Goal: Navigation & Orientation: Understand site structure

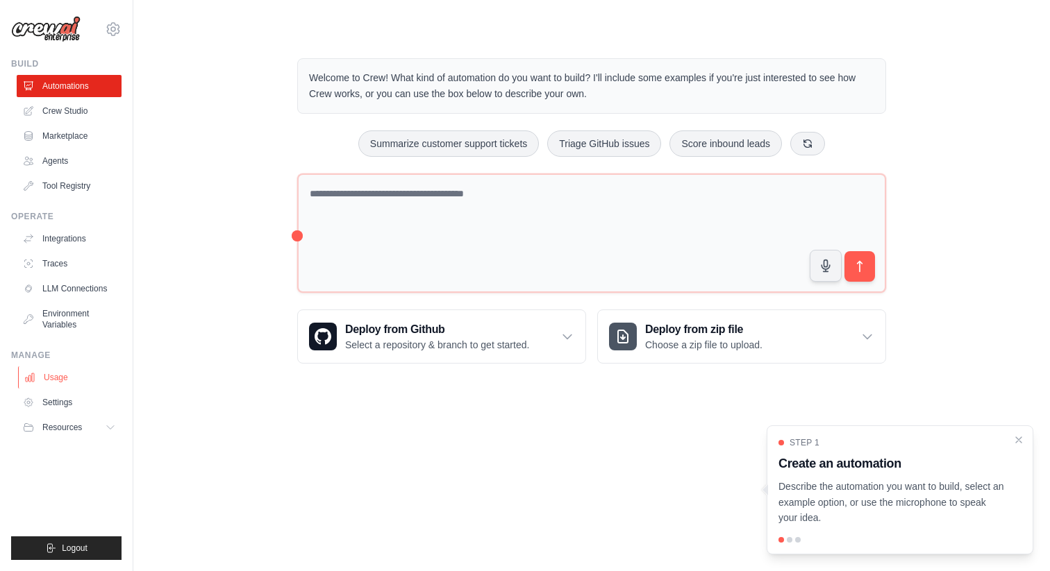
click at [46, 374] on link "Usage" at bounding box center [70, 378] width 105 height 22
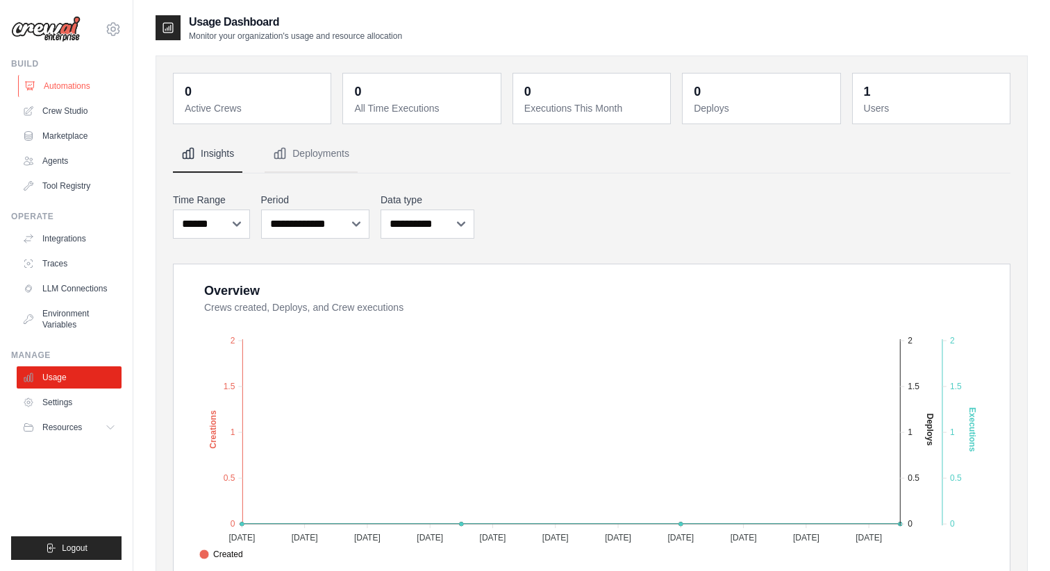
click at [46, 85] on link "Automations" at bounding box center [70, 86] width 105 height 22
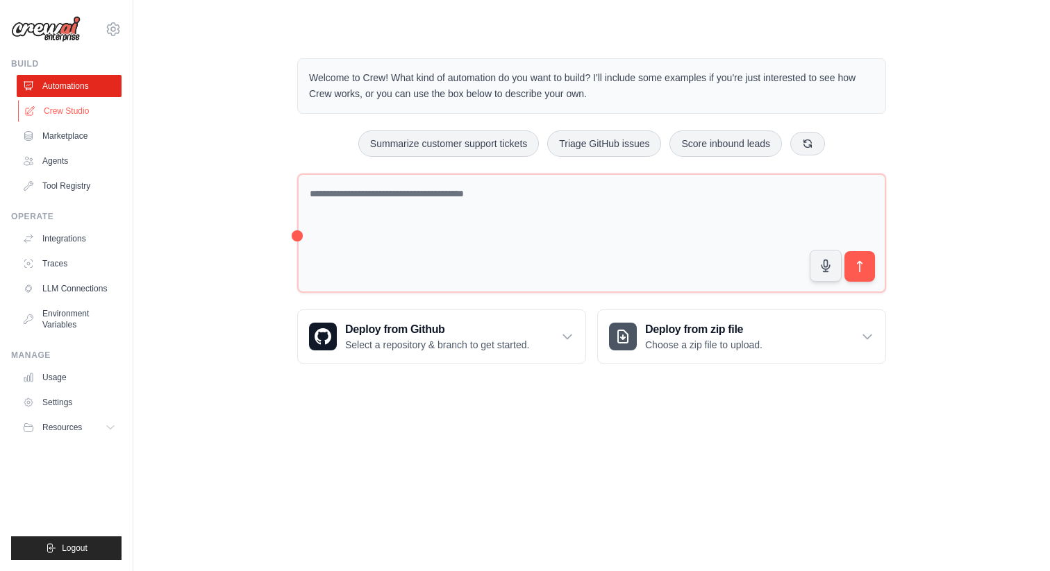
click at [65, 110] on link "Crew Studio" at bounding box center [70, 111] width 105 height 22
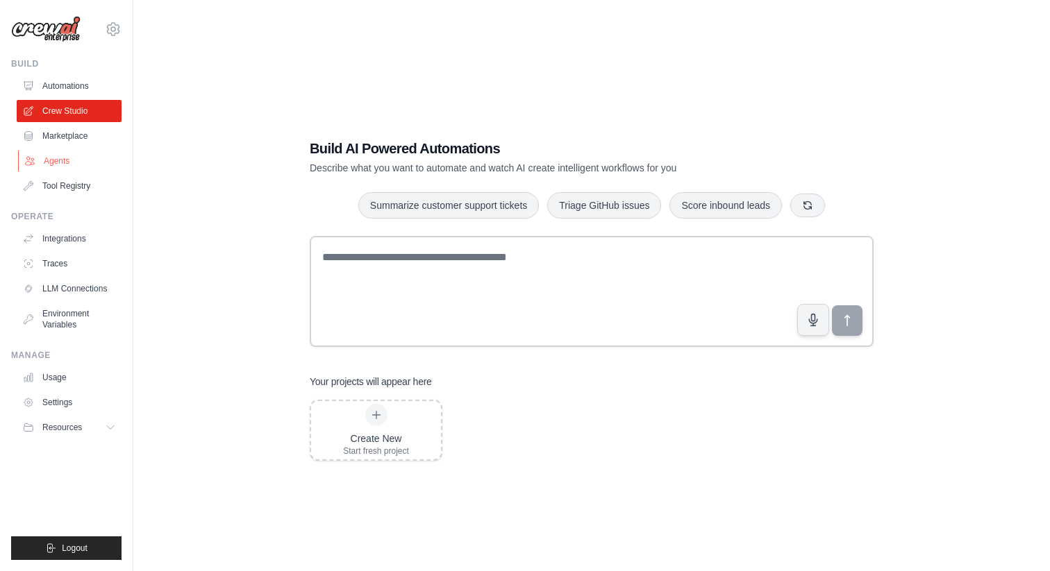
click at [47, 156] on link "Agents" at bounding box center [70, 161] width 105 height 22
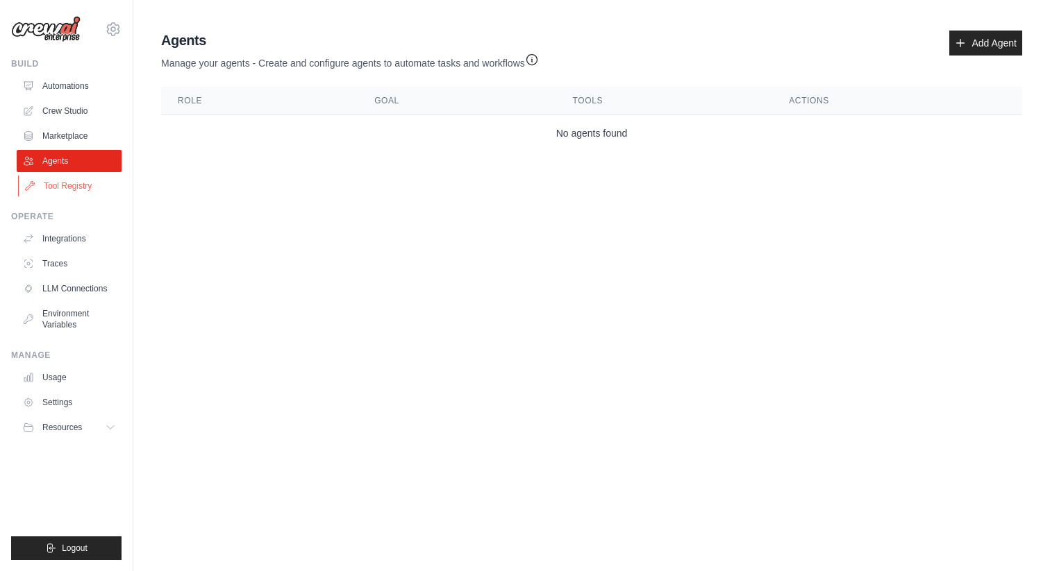
click at [65, 188] on link "Tool Registry" at bounding box center [70, 186] width 105 height 22
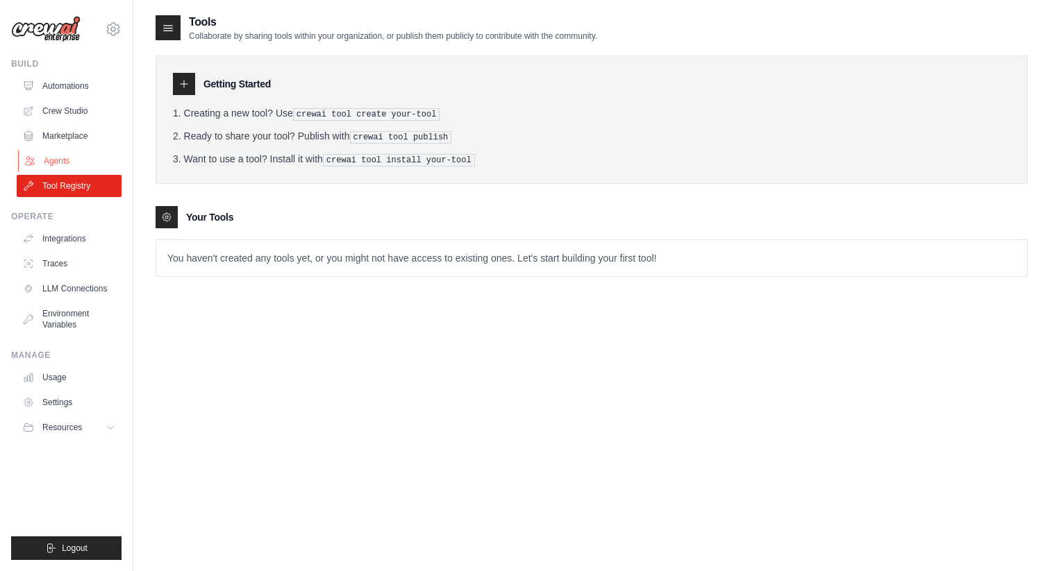
click at [40, 164] on link "Agents" at bounding box center [70, 161] width 105 height 22
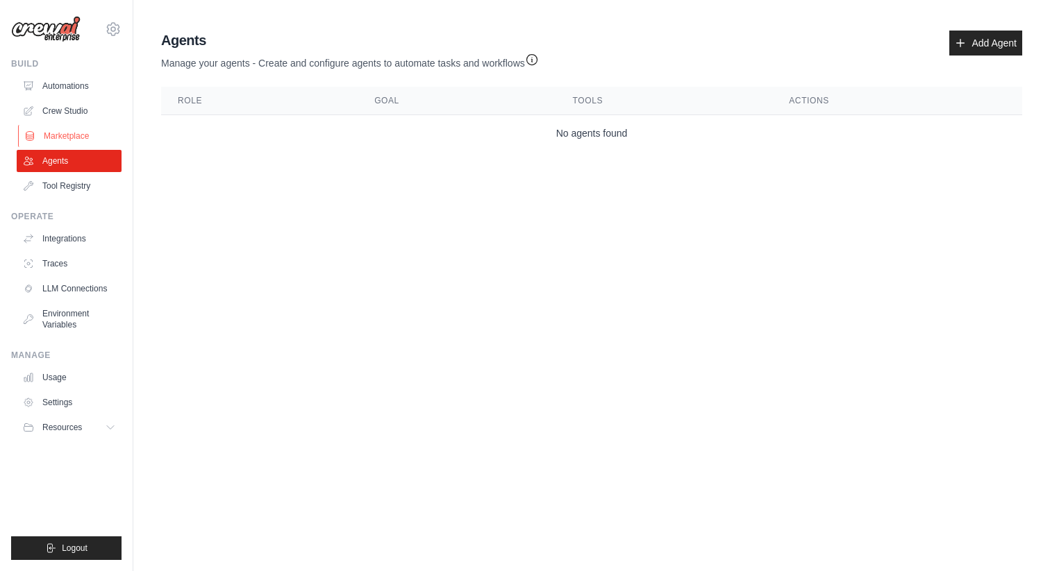
click at [49, 133] on link "Marketplace" at bounding box center [70, 136] width 105 height 22
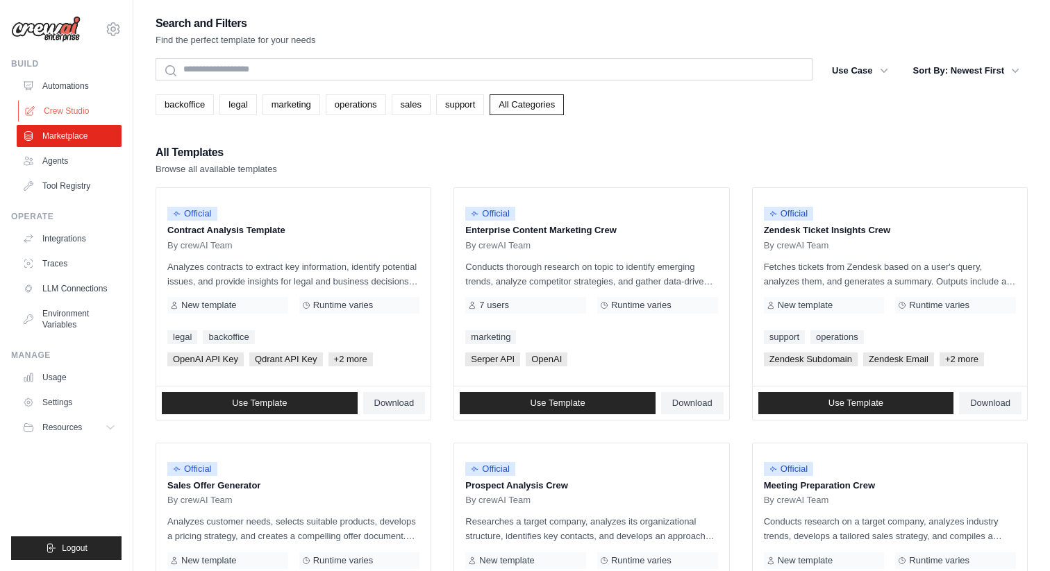
click at [73, 113] on link "Crew Studio" at bounding box center [70, 111] width 105 height 22
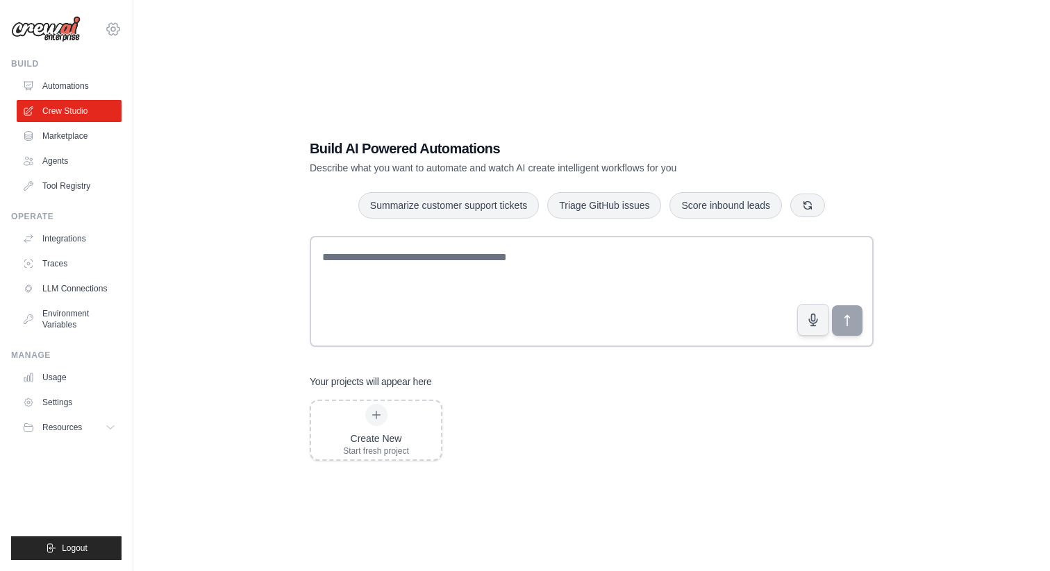
click at [115, 24] on icon at bounding box center [113, 29] width 17 height 17
click at [78, 435] on button "Resources" at bounding box center [70, 428] width 105 height 22
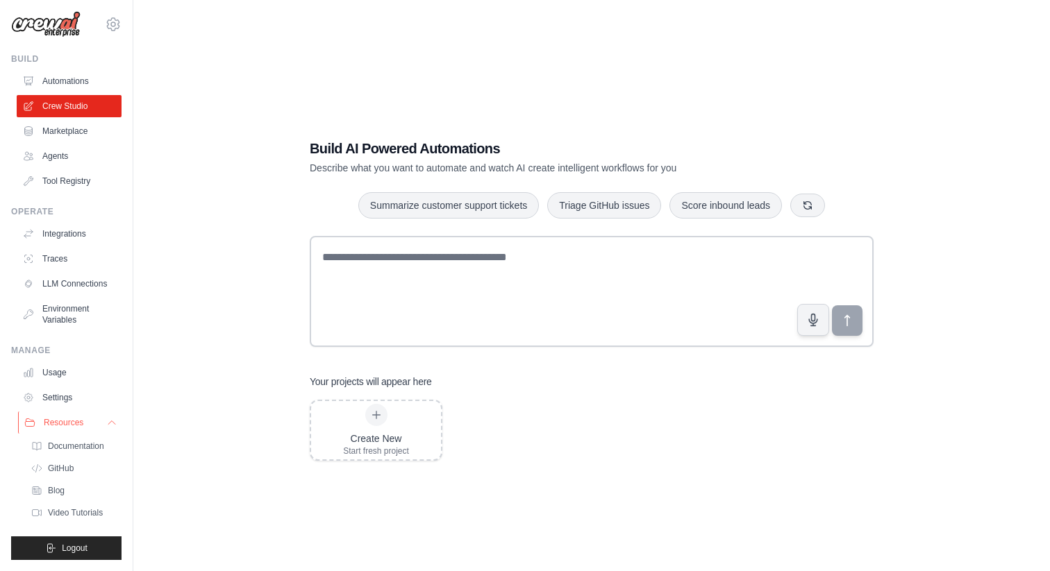
scroll to position [28, 0]
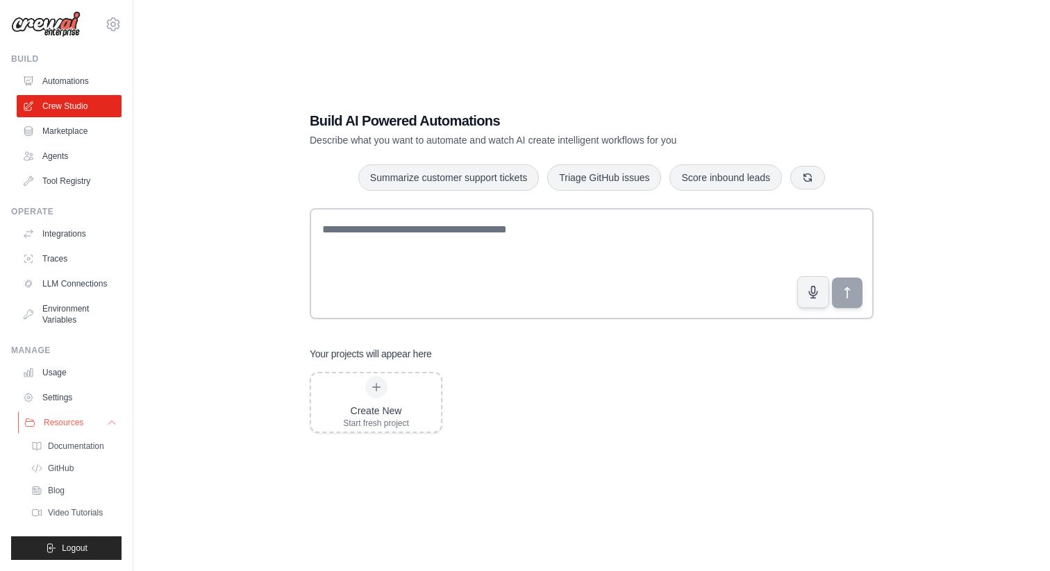
click at [61, 417] on span "Resources" at bounding box center [64, 422] width 40 height 11
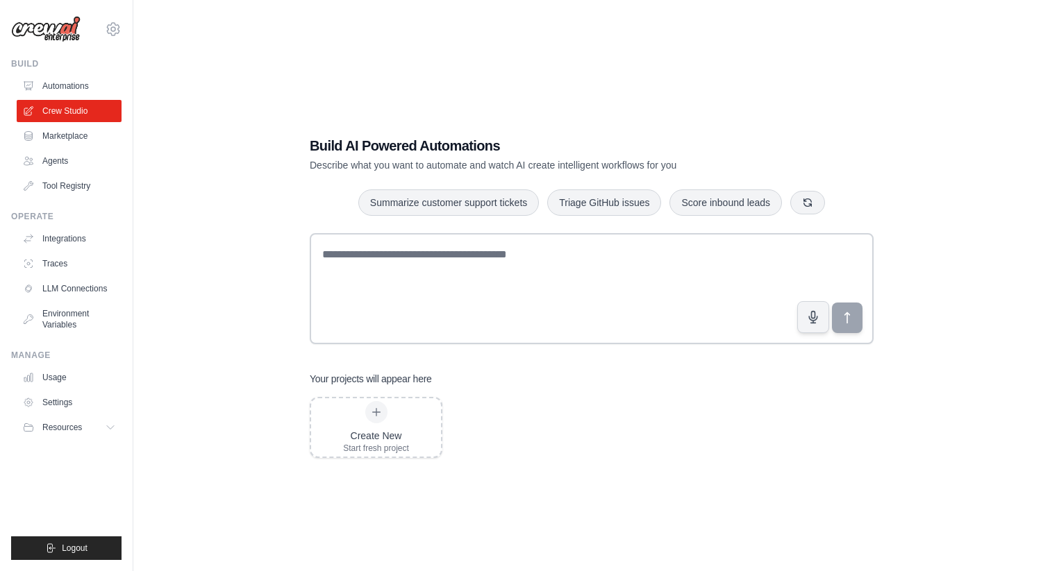
scroll to position [0, 0]
click at [67, 140] on link "Marketplace" at bounding box center [70, 136] width 105 height 22
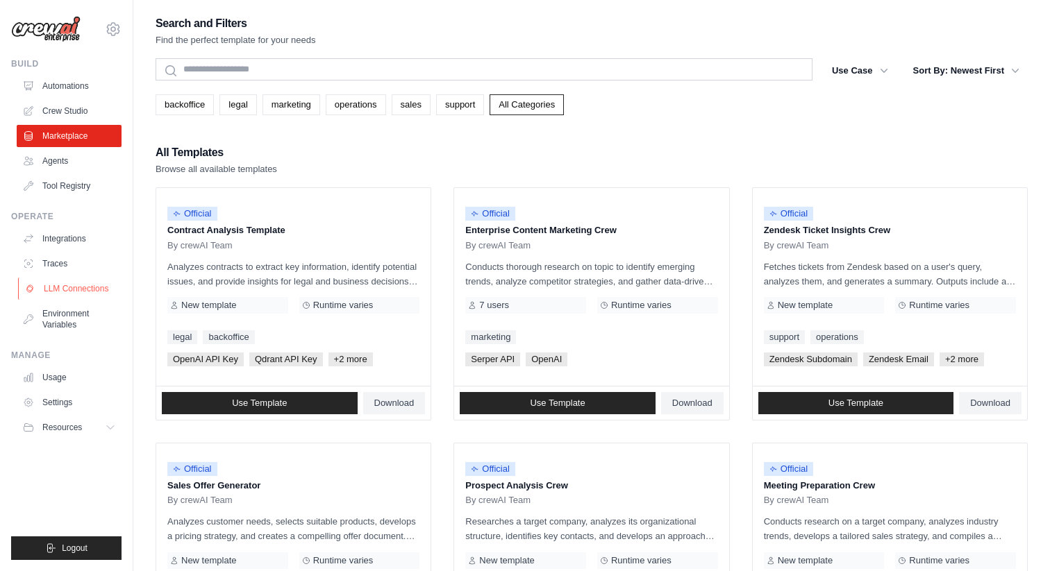
click at [83, 291] on link "LLM Connections" at bounding box center [70, 289] width 105 height 22
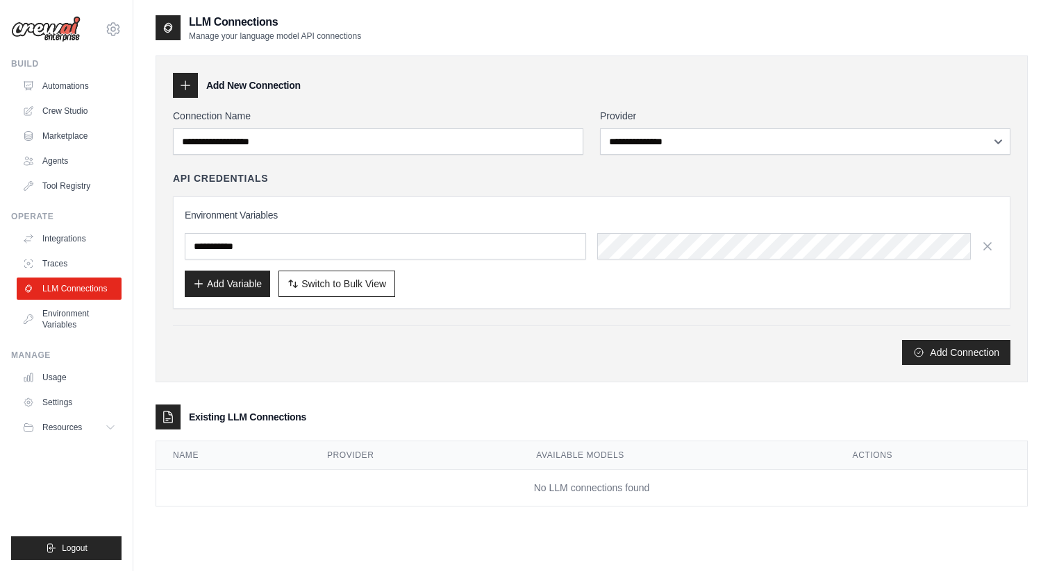
click at [187, 87] on icon at bounding box center [185, 85] width 14 height 14
click at [934, 343] on button "Add Connection" at bounding box center [956, 351] width 108 height 25
click at [39, 91] on link "Automations" at bounding box center [70, 86] width 105 height 22
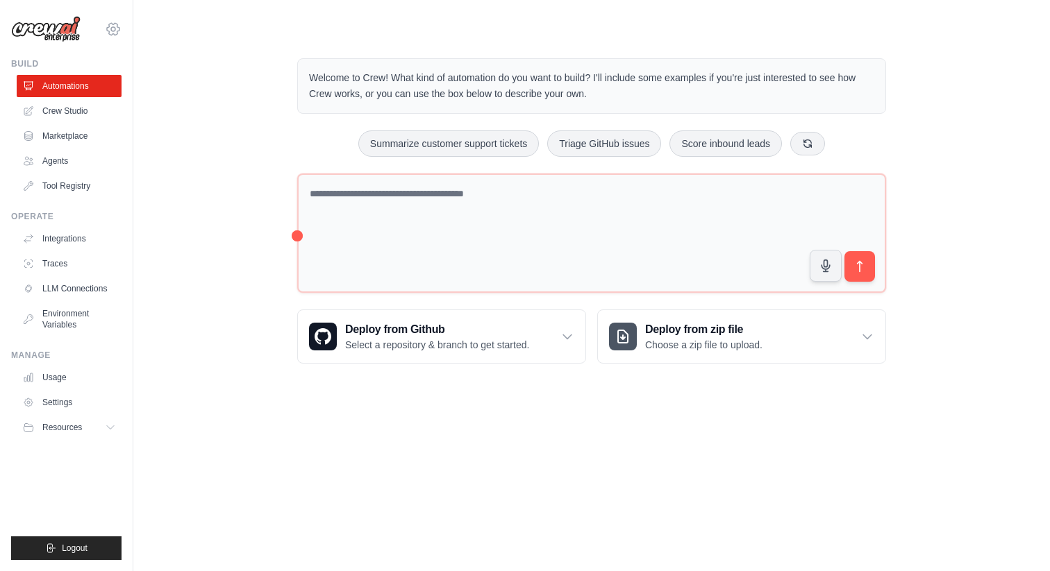
click at [106, 24] on icon at bounding box center [113, 29] width 17 height 17
click at [293, 203] on div "Welcome to Crew! What kind of automation do you want to build? I'll include som…" at bounding box center [591, 211] width 622 height 350
click at [265, 208] on div "Welcome to Crew! What kind of automation do you want to build? I'll include som…" at bounding box center [592, 211] width 872 height 350
click at [62, 111] on link "Crew Studio" at bounding box center [70, 111] width 105 height 22
